Goal: Check status: Check status

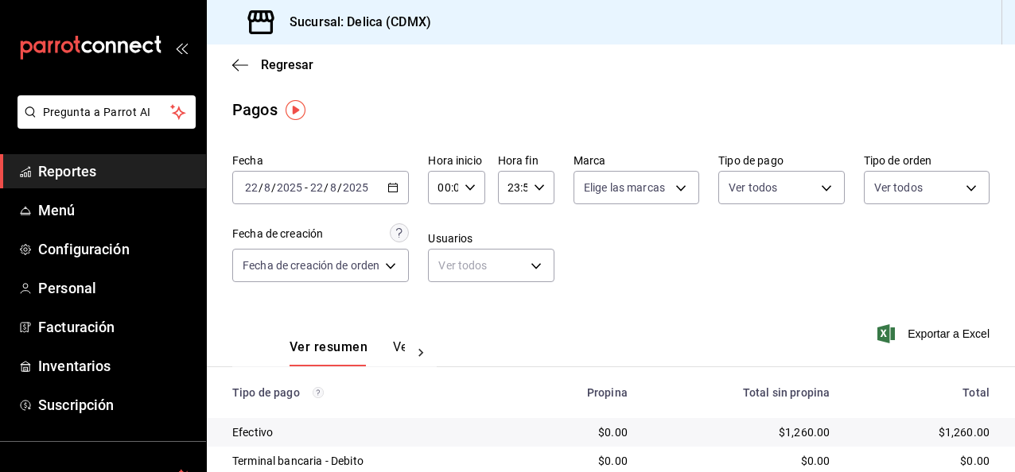
click at [107, 169] on span "Reportes" at bounding box center [115, 171] width 155 height 21
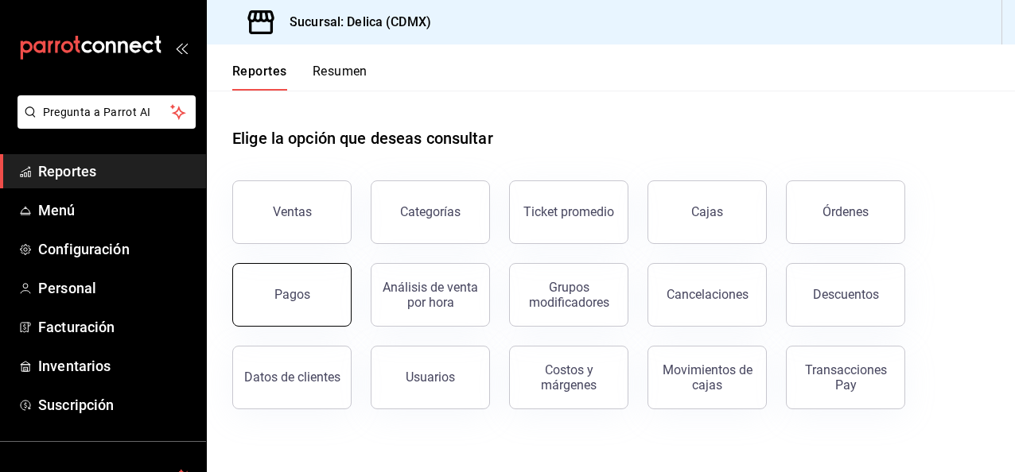
click at [297, 289] on div "Pagos" at bounding box center [292, 294] width 36 height 15
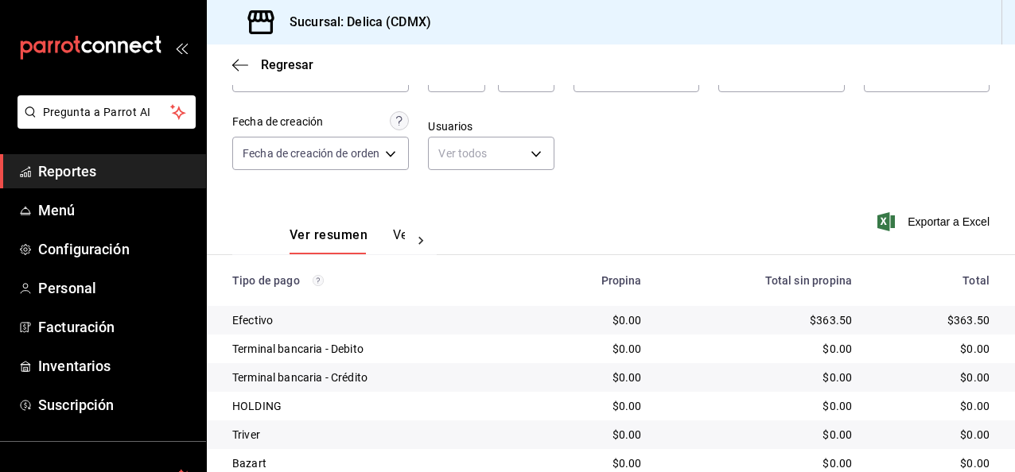
scroll to position [114, 0]
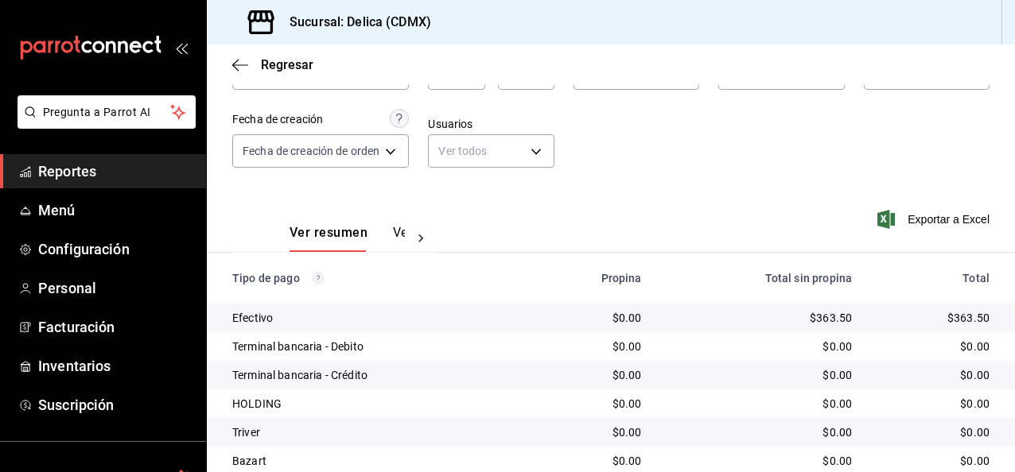
click at [72, 175] on span "Reportes" at bounding box center [115, 171] width 155 height 21
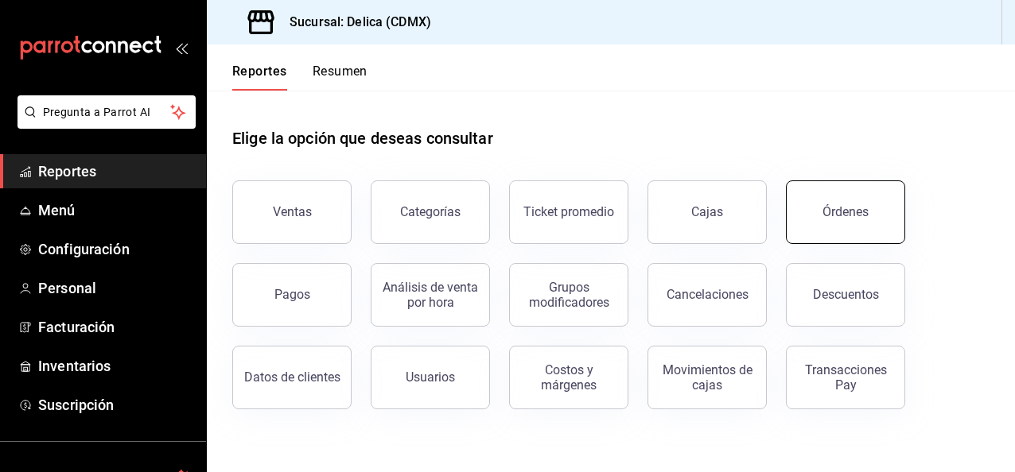
click at [857, 196] on button "Órdenes" at bounding box center [845, 212] width 119 height 64
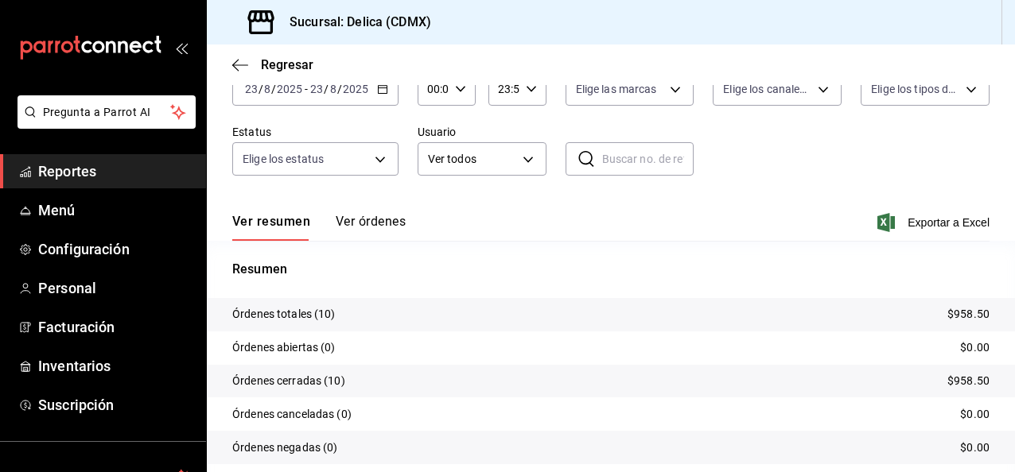
scroll to position [100, 0]
